Goal: Check status: Check status

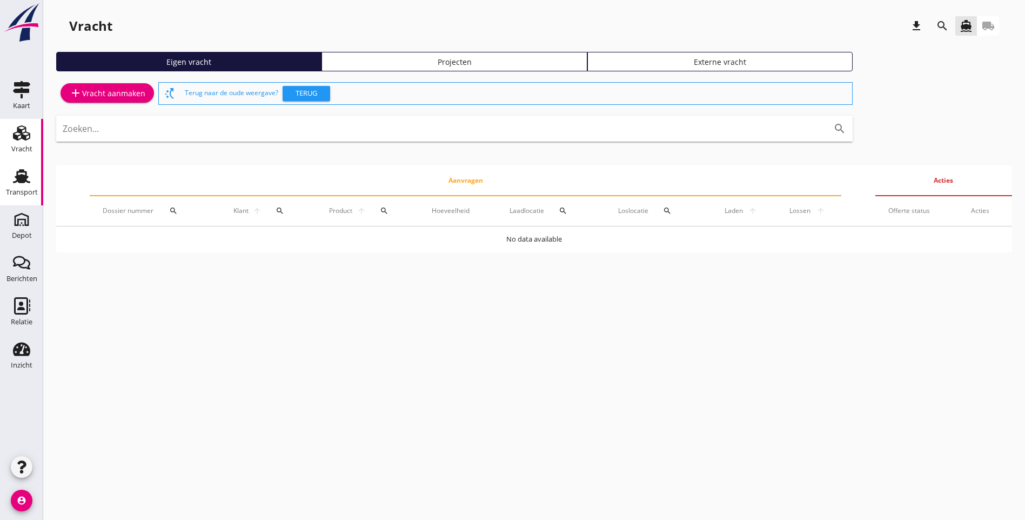
click at [31, 181] on div "Transport" at bounding box center [22, 175] width 26 height 17
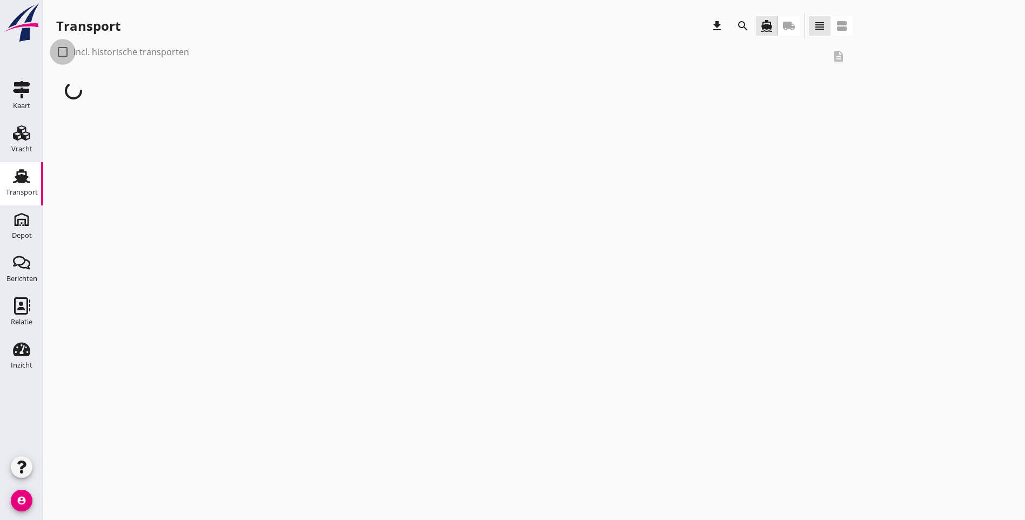
click at [64, 57] on div at bounding box center [62, 52] width 18 height 18
checkbox input "true"
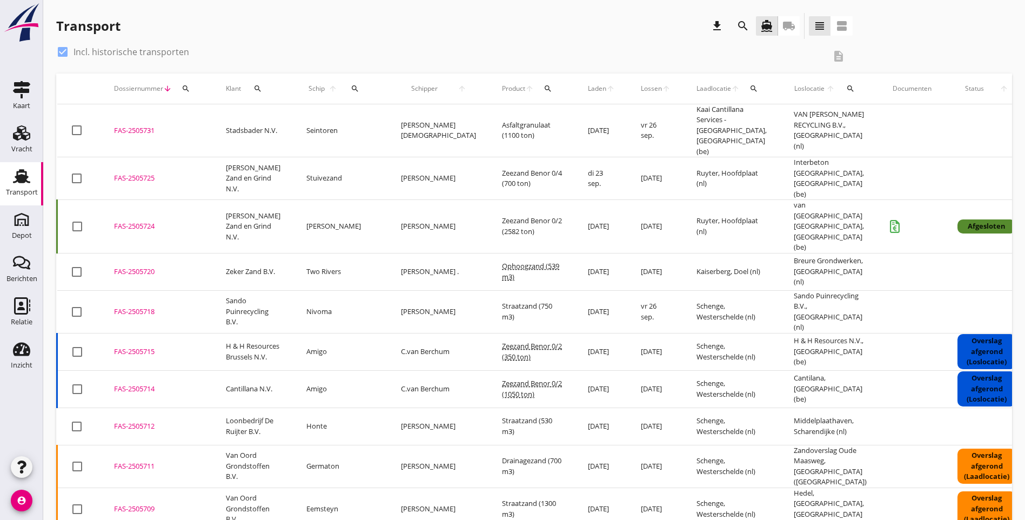
click at [544, 88] on icon "search" at bounding box center [548, 88] width 9 height 9
click at [511, 121] on input "Zoeken op product..." at bounding box center [539, 119] width 112 height 17
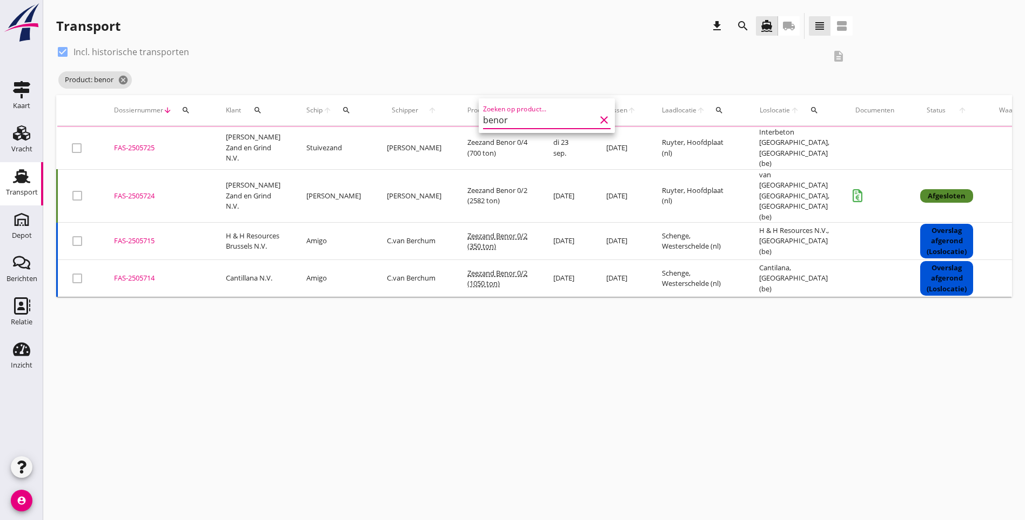
type input "benor"
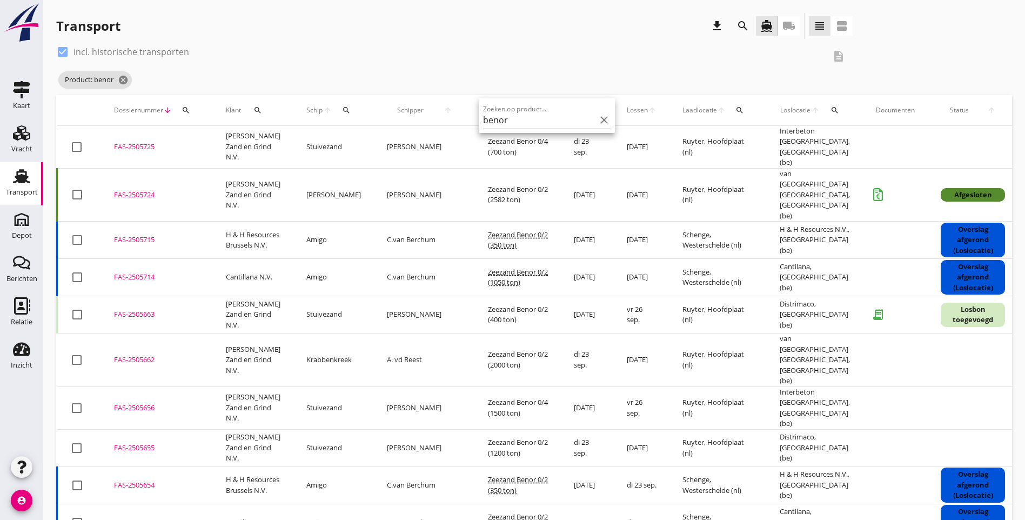
drag, startPoint x: 594, startPoint y: 121, endPoint x: 197, endPoint y: 68, distance: 401.2
click at [598, 121] on icon "clear" at bounding box center [604, 119] width 13 height 13
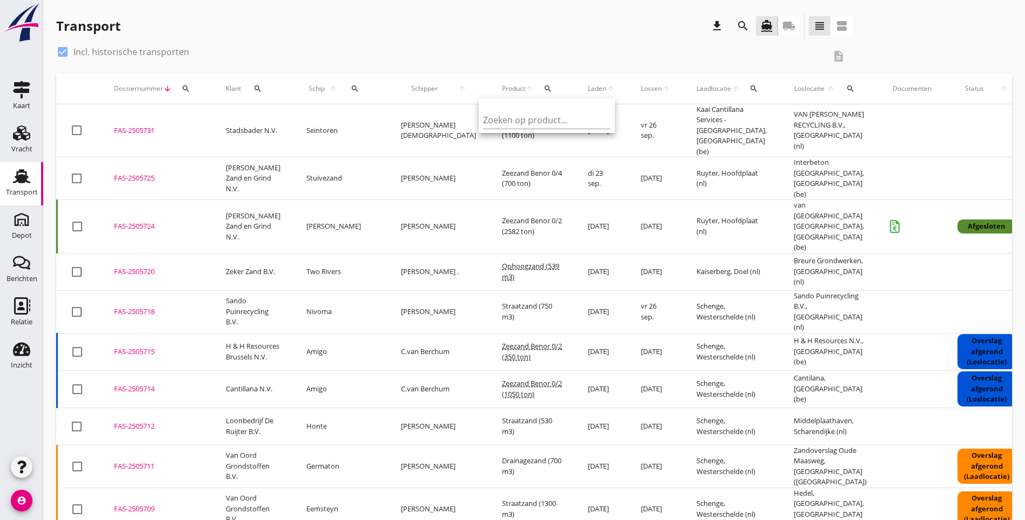
click at [728, 48] on div "check_box Incl. historische transporten description" at bounding box center [534, 58] width 956 height 30
